Goal: Find contact information

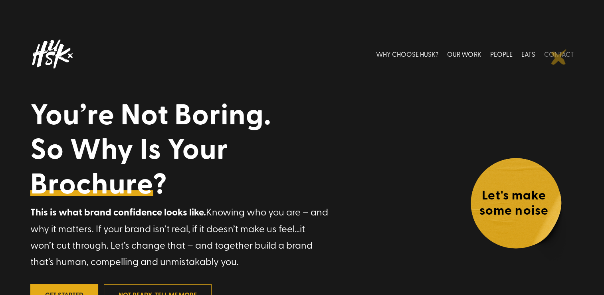
click at [559, 57] on link "CONTACT" at bounding box center [559, 54] width 30 height 36
click at [559, 55] on link "CONTACT" at bounding box center [559, 54] width 30 height 36
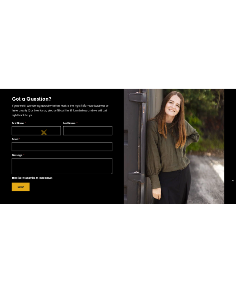
scroll to position [654, 0]
